Goal: Information Seeking & Learning: Learn about a topic

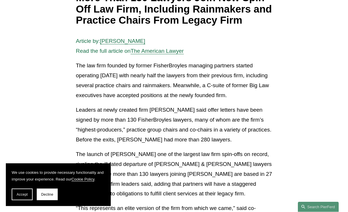
scroll to position [116, 0]
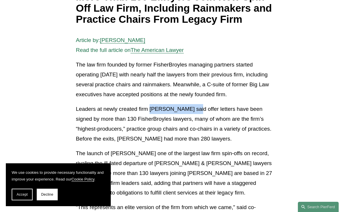
drag, startPoint x: 150, startPoint y: 106, endPoint x: 194, endPoint y: 106, distance: 44.0
click at [194, 106] on p "Leaders at newly created firm Pierson Ferdinand said offer letters have been si…" at bounding box center [174, 124] width 196 height 40
copy p "Pierson Ferdinand"
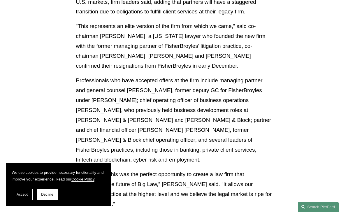
scroll to position [316, 0]
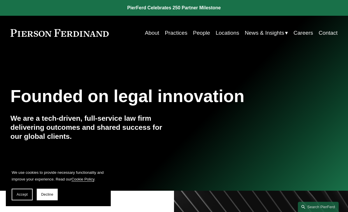
click at [20, 104] on h1 "Founded on legal innovation" at bounding box center [146, 96] width 272 height 20
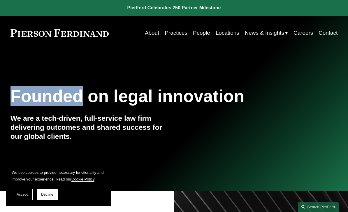
click at [20, 104] on h1 "Founded on legal innovation" at bounding box center [146, 96] width 272 height 20
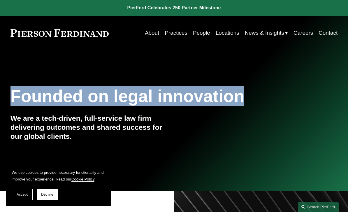
click at [6, 96] on div "Founded on legal innovation We are a tech-driven, full-service law firm deliver…" at bounding box center [174, 119] width 348 height 69
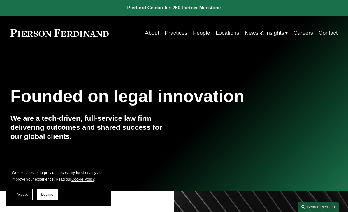
click at [26, 94] on div "Founded on legal innovation We are a tech-driven, full-service law firm deliver…" at bounding box center [174, 120] width 348 height 132
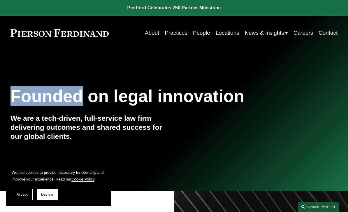
click at [26, 94] on div "Founded on legal innovation We are a tech-driven, full-service law firm deliver…" at bounding box center [174, 120] width 348 height 132
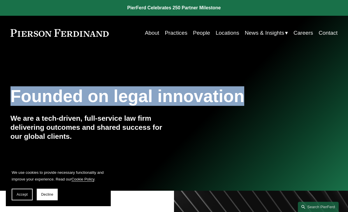
click at [26, 94] on div "Founded on legal innovation We are a tech-driven, full-service law firm deliver…" at bounding box center [174, 120] width 348 height 132
click at [30, 94] on div "Founded on legal innovation We are a tech-driven, full-service law firm deliver…" at bounding box center [174, 120] width 348 height 132
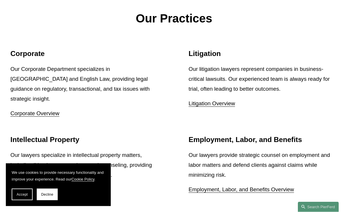
scroll to position [680, 0]
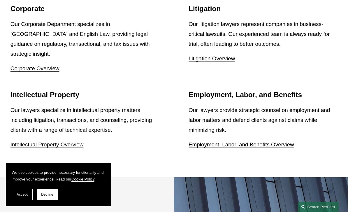
click at [13, 65] on link "Corporate Overview" at bounding box center [34, 68] width 49 height 6
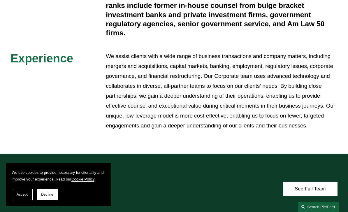
scroll to position [216, 0]
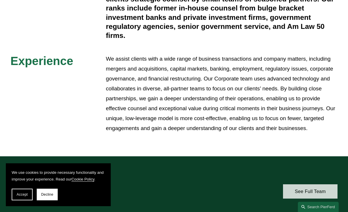
click at [293, 184] on link "See Full Team" at bounding box center [310, 191] width 54 height 14
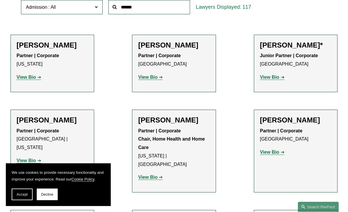
scroll to position [229, 0]
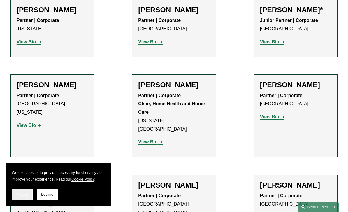
click at [20, 196] on span "Accept" at bounding box center [22, 194] width 11 height 4
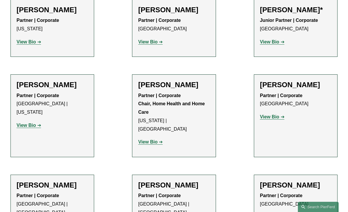
click at [28, 83] on h2 "[PERSON_NAME]" at bounding box center [52, 84] width 71 height 9
click at [24, 123] on strong "View Bio" at bounding box center [26, 125] width 19 height 5
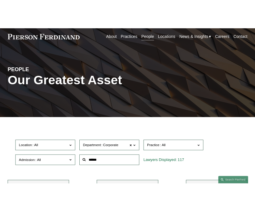
scroll to position [0, 0]
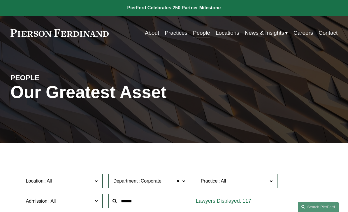
click at [16, 92] on h1 "Our Greatest Asset" at bounding box center [119, 92] width 218 height 20
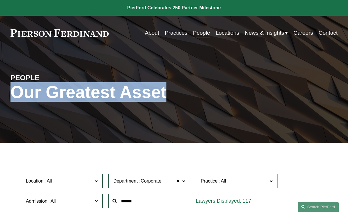
click at [16, 92] on h1 "Our Greatest Asset" at bounding box center [119, 92] width 218 height 20
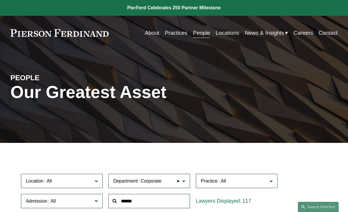
click at [13, 94] on h1 "Our Greatest Asset" at bounding box center [119, 92] width 218 height 20
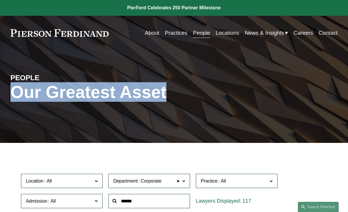
click at [13, 94] on h1 "Our Greatest Asset" at bounding box center [119, 92] width 218 height 20
click at [5, 91] on div "PEOPLE Our Greatest Asset" at bounding box center [174, 96] width 348 height 70
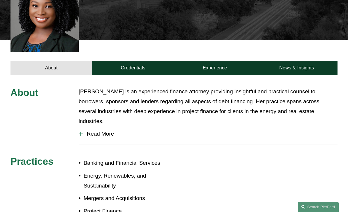
scroll to position [141, 0]
